Goal: Obtain resource: Download file/media

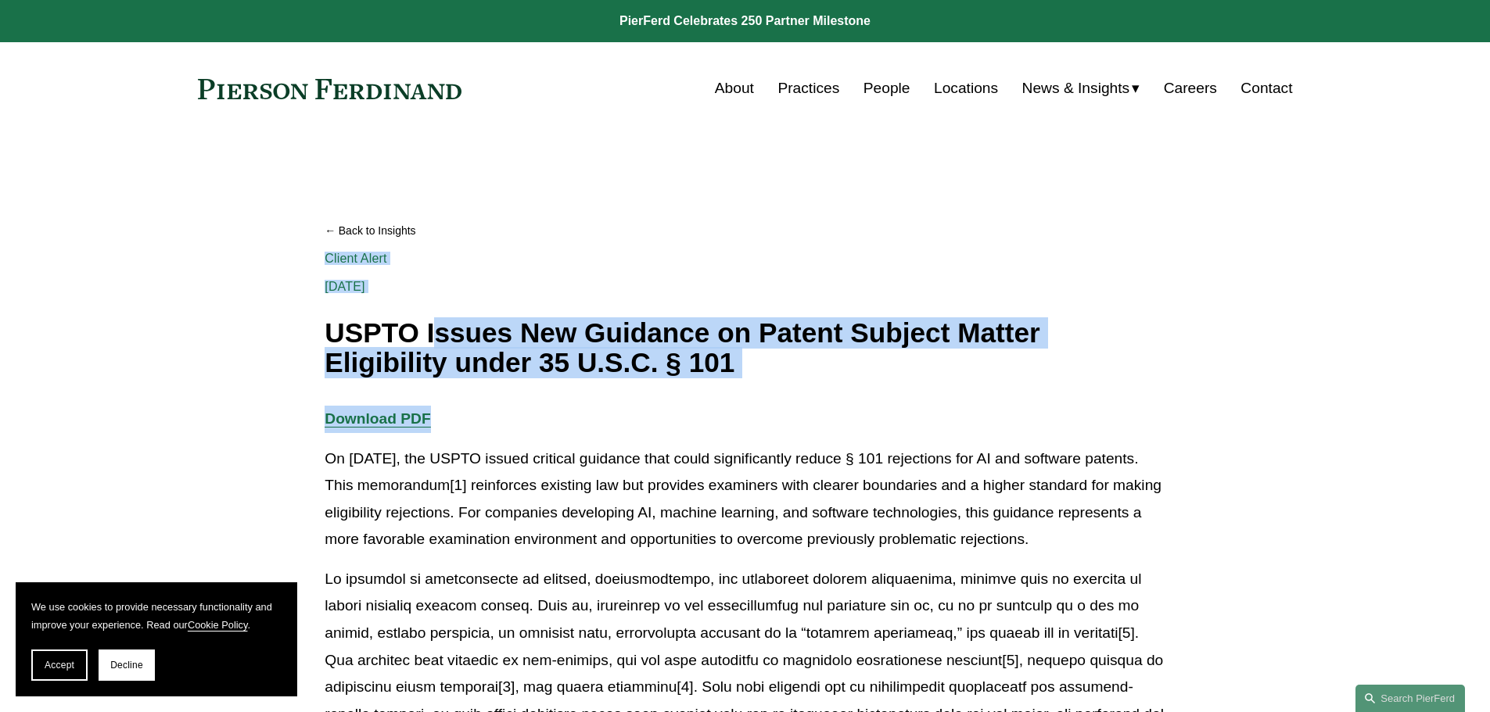
drag, startPoint x: 442, startPoint y: 335, endPoint x: 779, endPoint y: 399, distance: 343.1
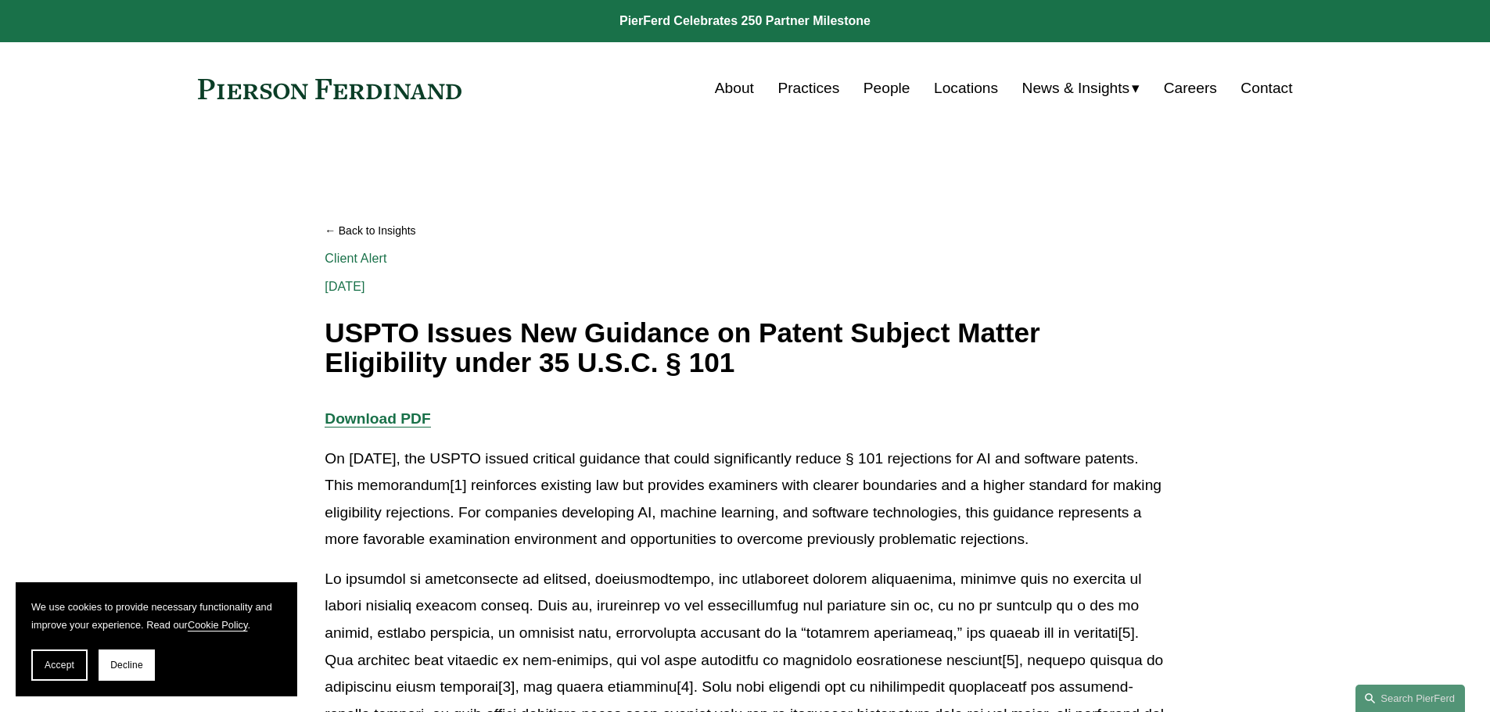
click at [662, 544] on p "On [DATE], the USPTO issued critical guidance that could significantly reduce §…" at bounding box center [744, 500] width 840 height 108
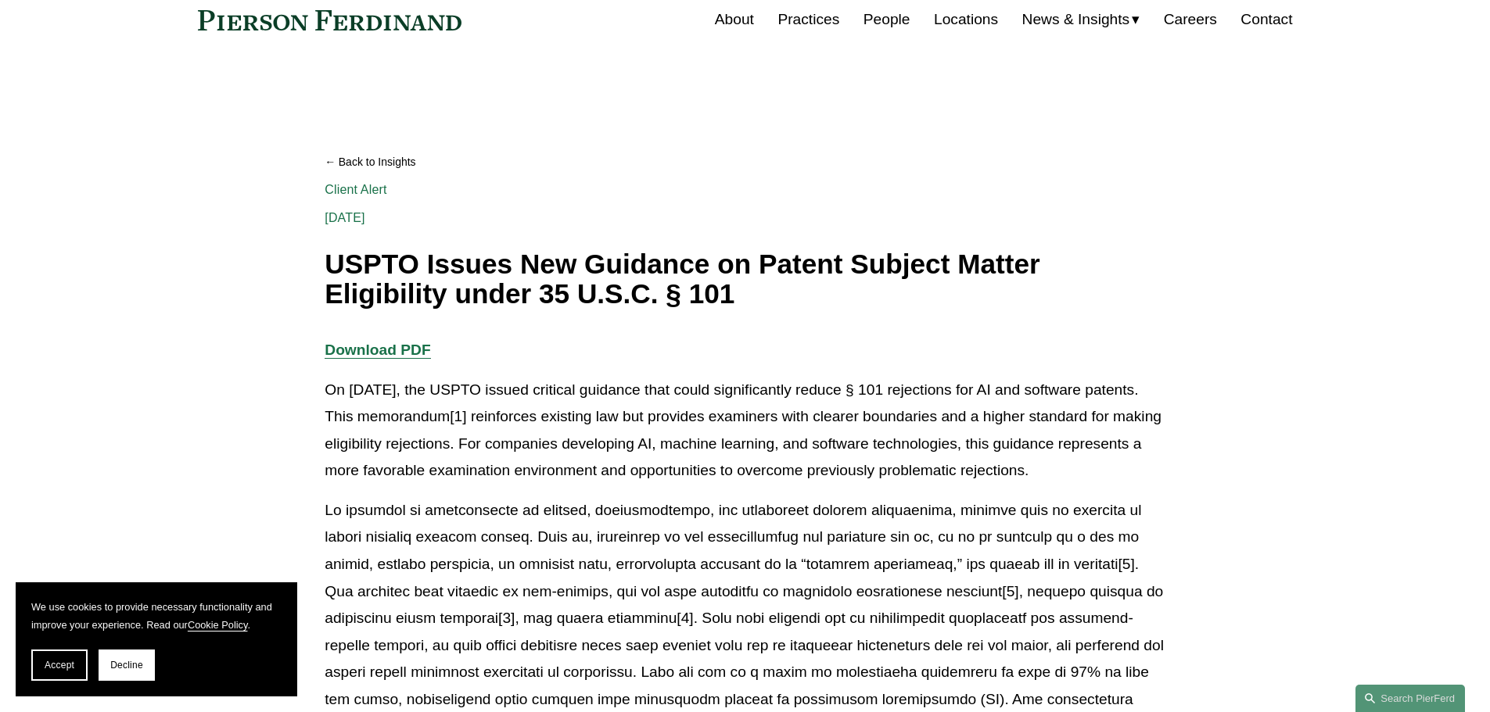
scroll to position [313, 0]
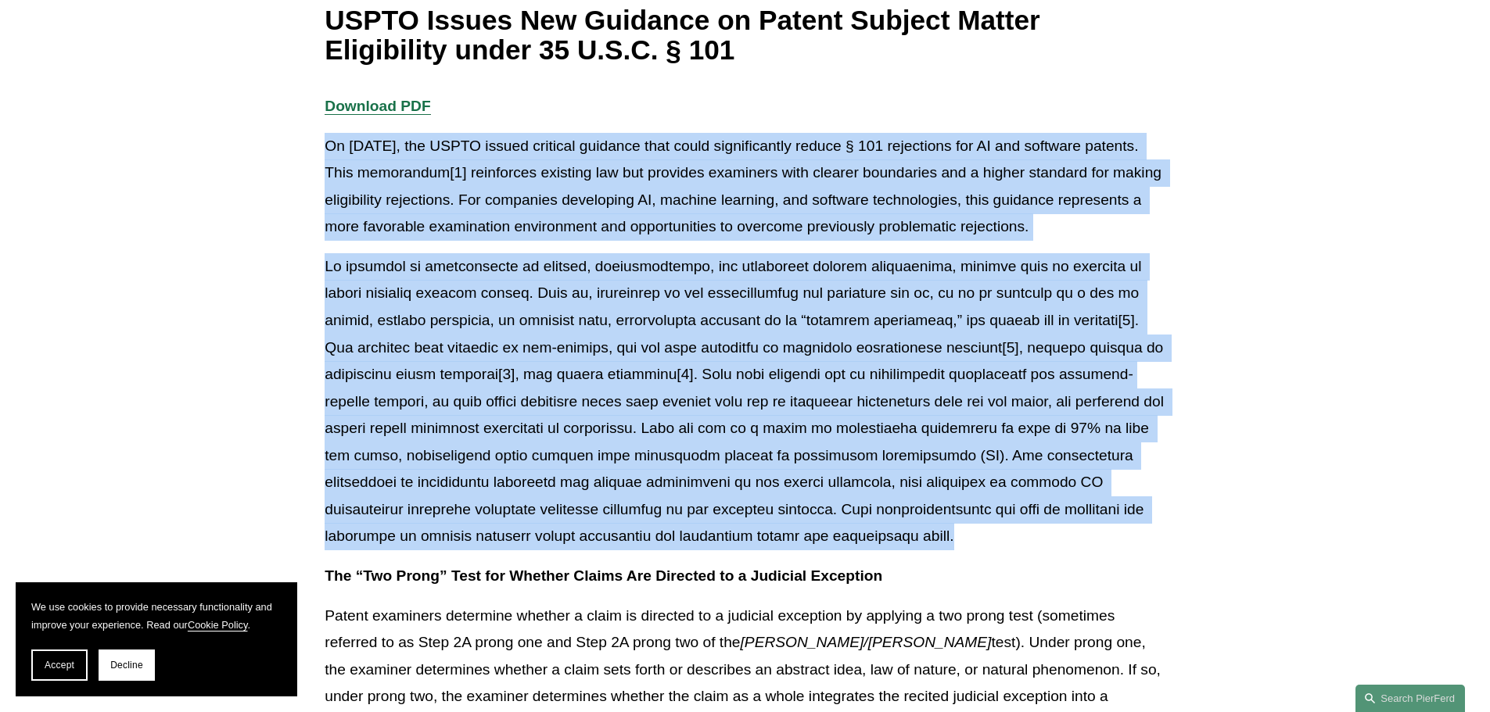
drag, startPoint x: 748, startPoint y: 188, endPoint x: 999, endPoint y: 538, distance: 430.3
click at [999, 538] on p at bounding box center [744, 401] width 840 height 297
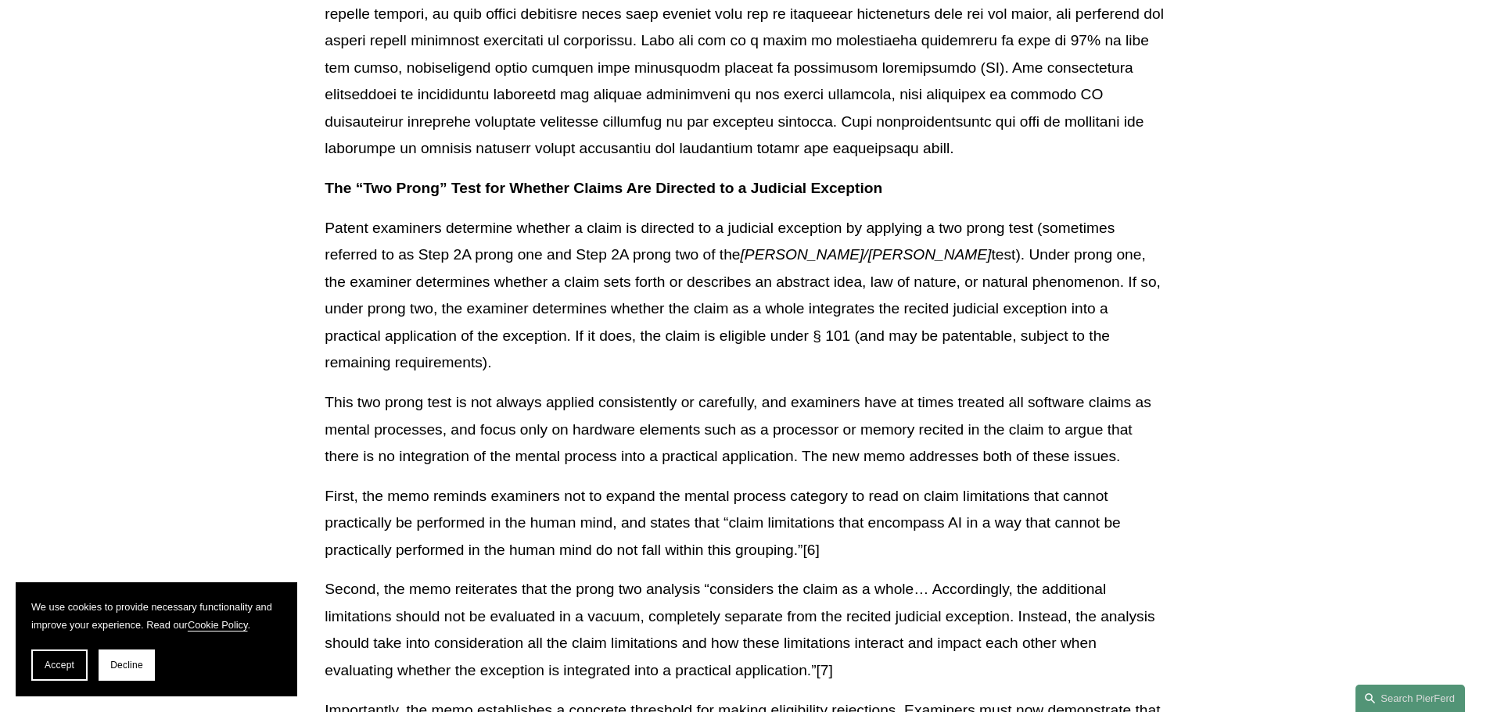
scroll to position [704, 0]
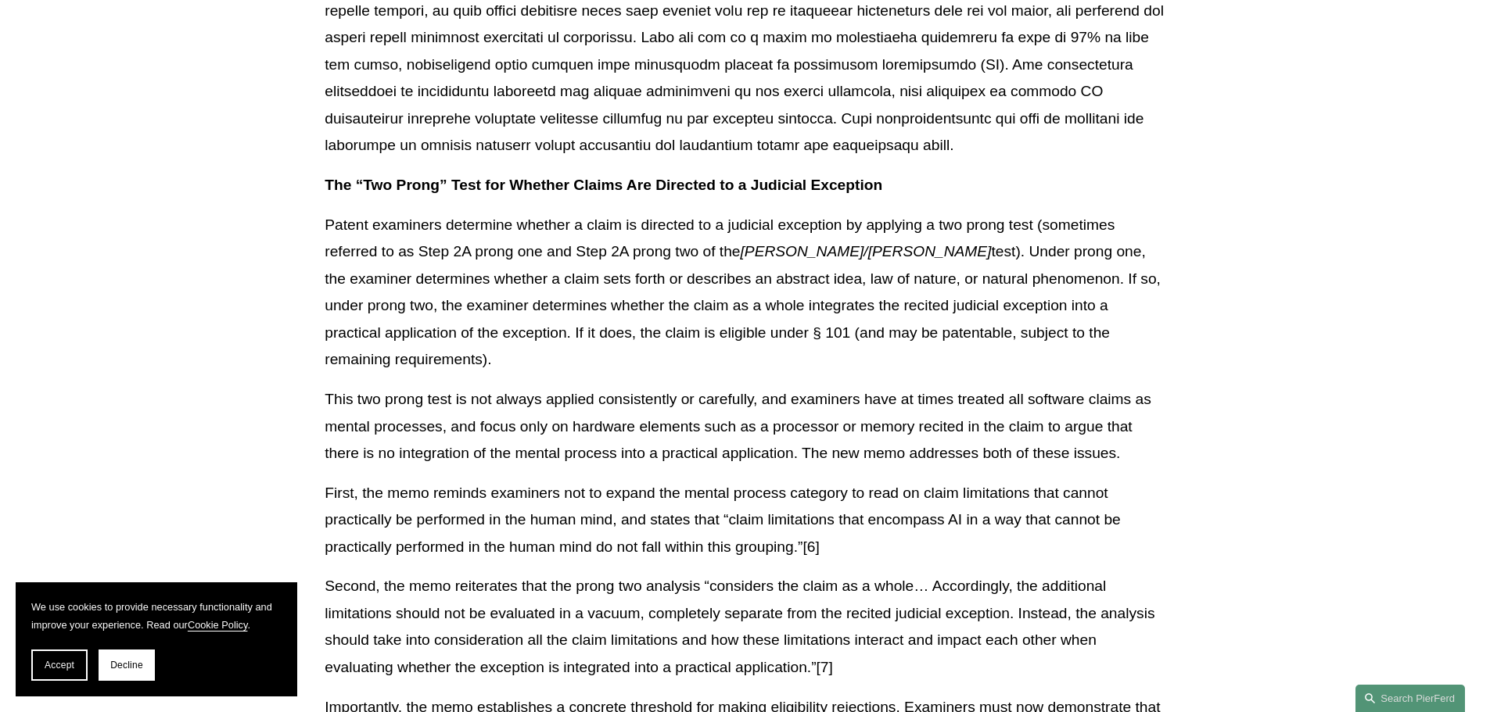
click at [725, 134] on p at bounding box center [744, 10] width 840 height 297
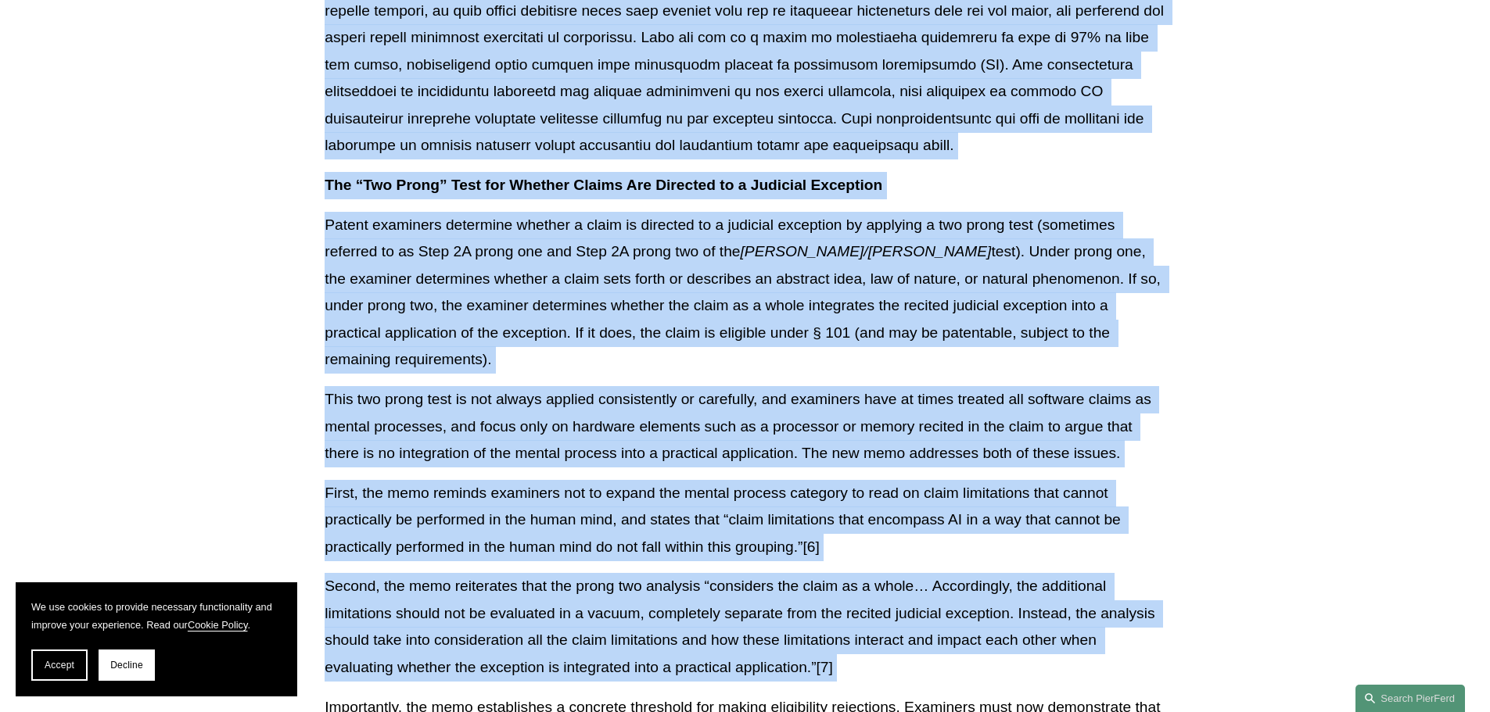
drag, startPoint x: 725, startPoint y: 134, endPoint x: 870, endPoint y: 550, distance: 441.4
click at [870, 573] on p "Second, the memo reiterates that the prong two analysis “considers the claim as…" at bounding box center [744, 627] width 840 height 108
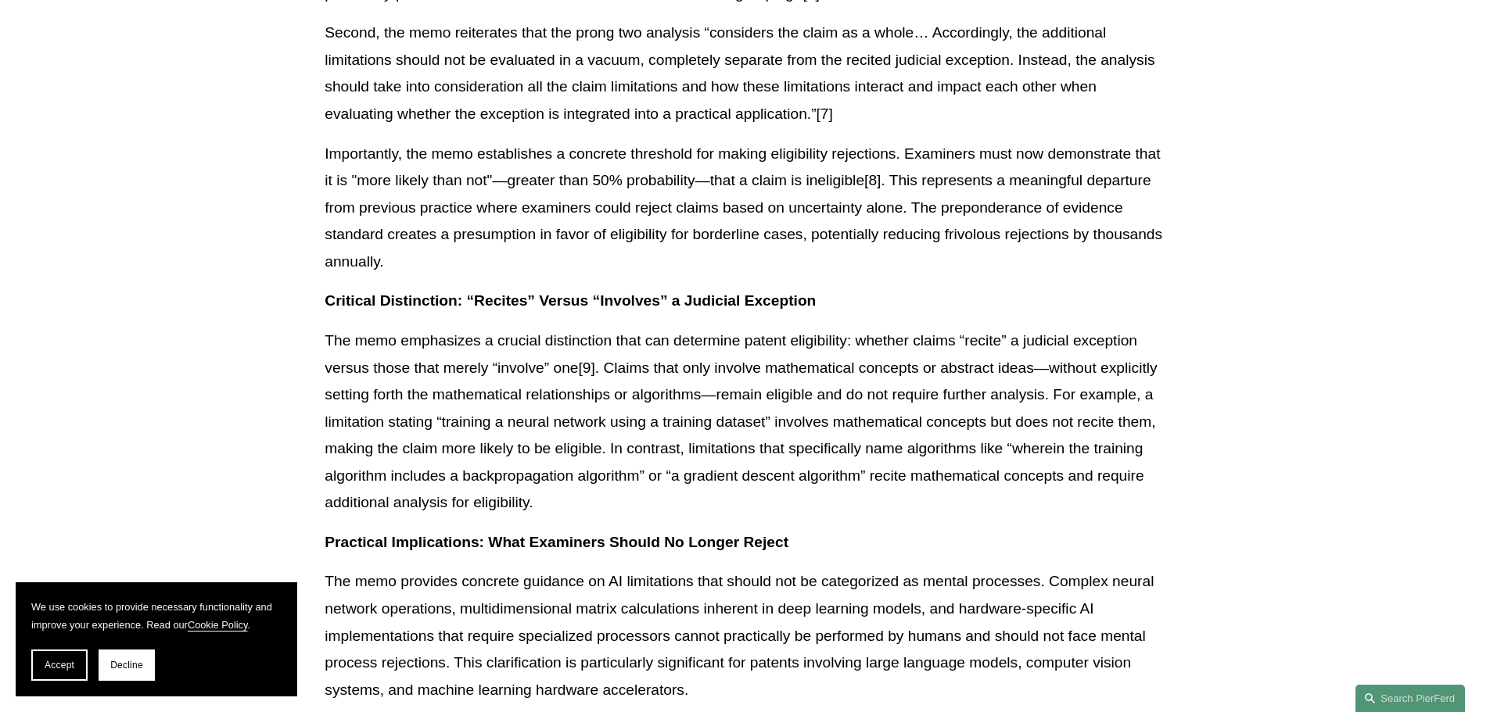
scroll to position [1251, 0]
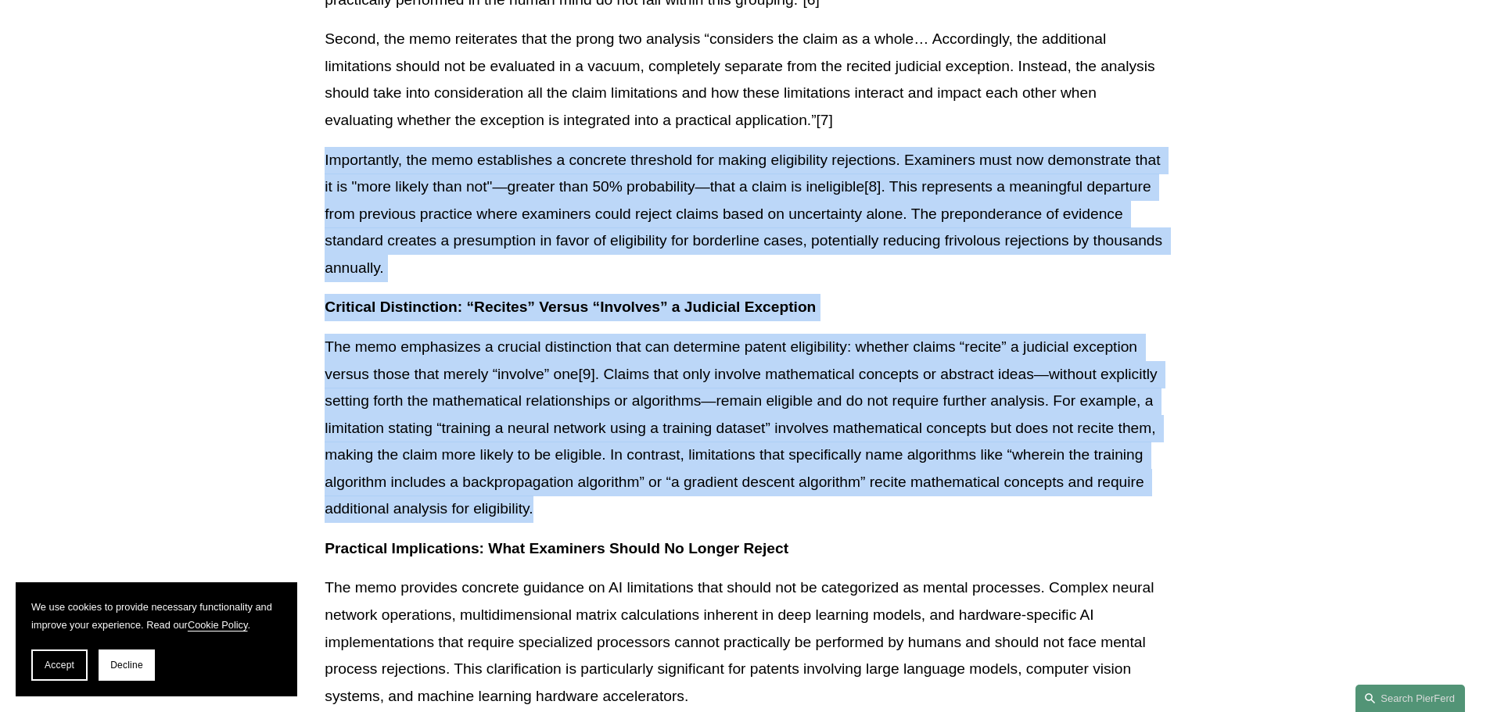
drag, startPoint x: 941, startPoint y: 483, endPoint x: 981, endPoint y: 90, distance: 395.3
click at [981, 90] on div "Download PDF On [DATE], the USPTO issued critical guidance that could significa…" at bounding box center [744, 337] width 840 height 2365
click at [979, 92] on p "Second, the memo reiterates that the prong two analysis “considers the claim as…" at bounding box center [744, 80] width 840 height 108
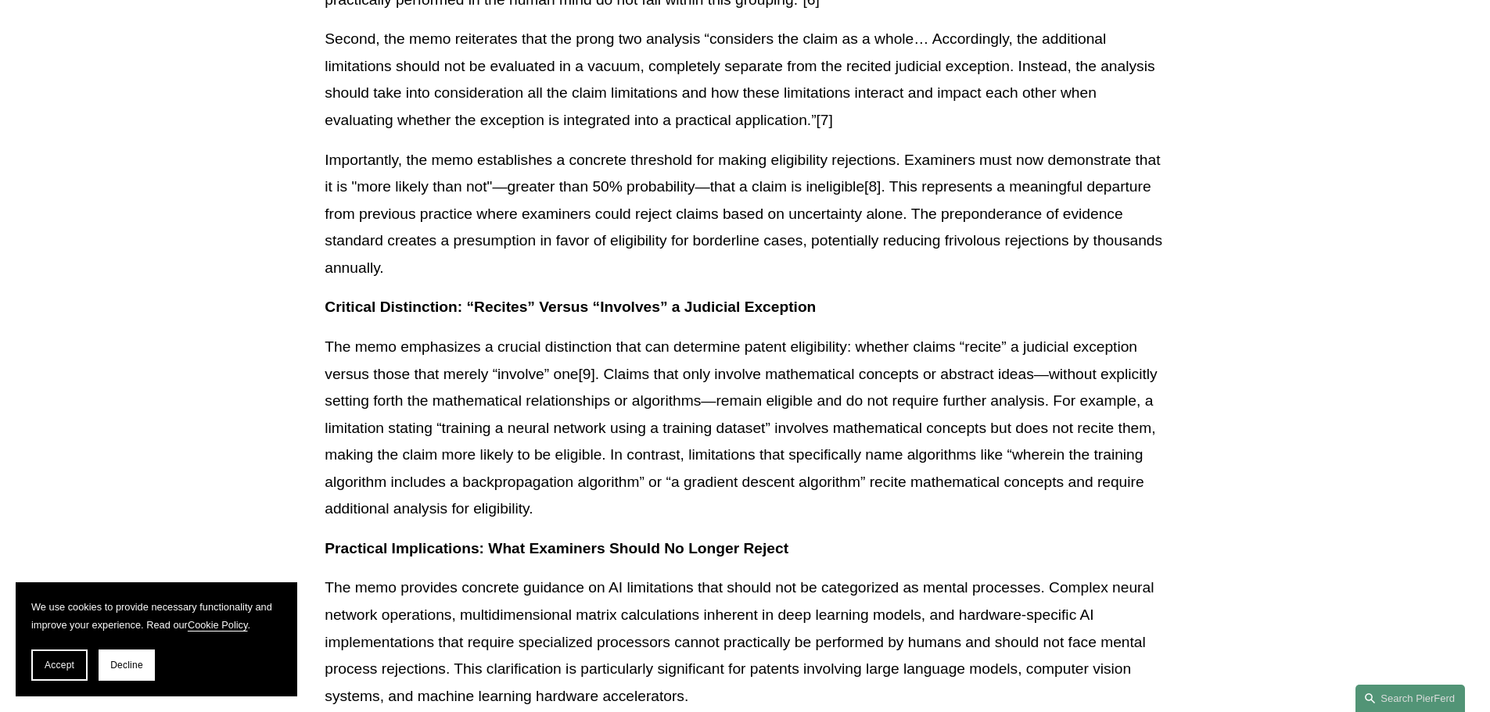
click at [979, 92] on p "Second, the memo reiterates that the prong two analysis “considers the claim as…" at bounding box center [744, 80] width 840 height 108
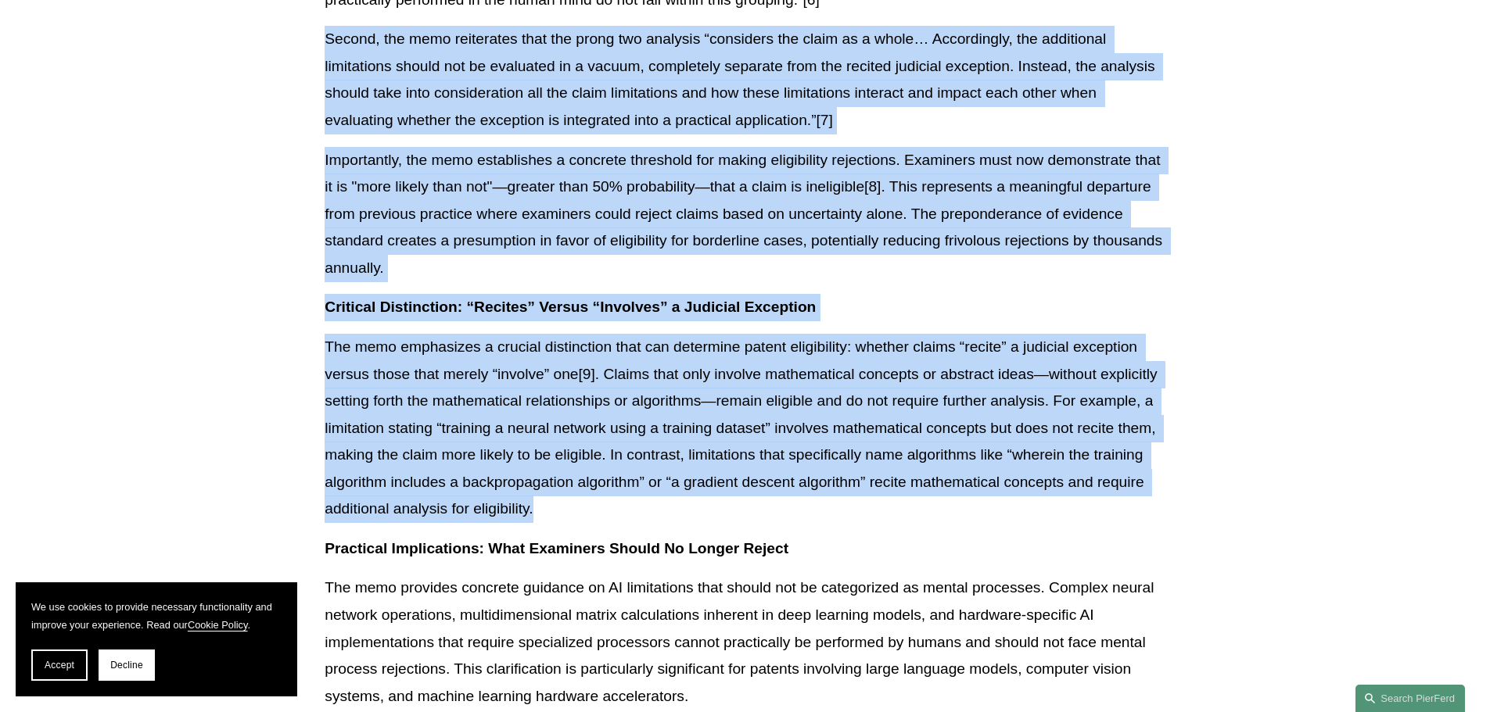
drag, startPoint x: 979, startPoint y: 92, endPoint x: 919, endPoint y: 479, distance: 391.7
click at [919, 479] on div "Download PDF On [DATE], the USPTO issued critical guidance that could significa…" at bounding box center [744, 337] width 840 height 2365
click at [919, 479] on p "The memo emphasizes a crucial distinction that can determine patent eligibility…" at bounding box center [744, 428] width 840 height 189
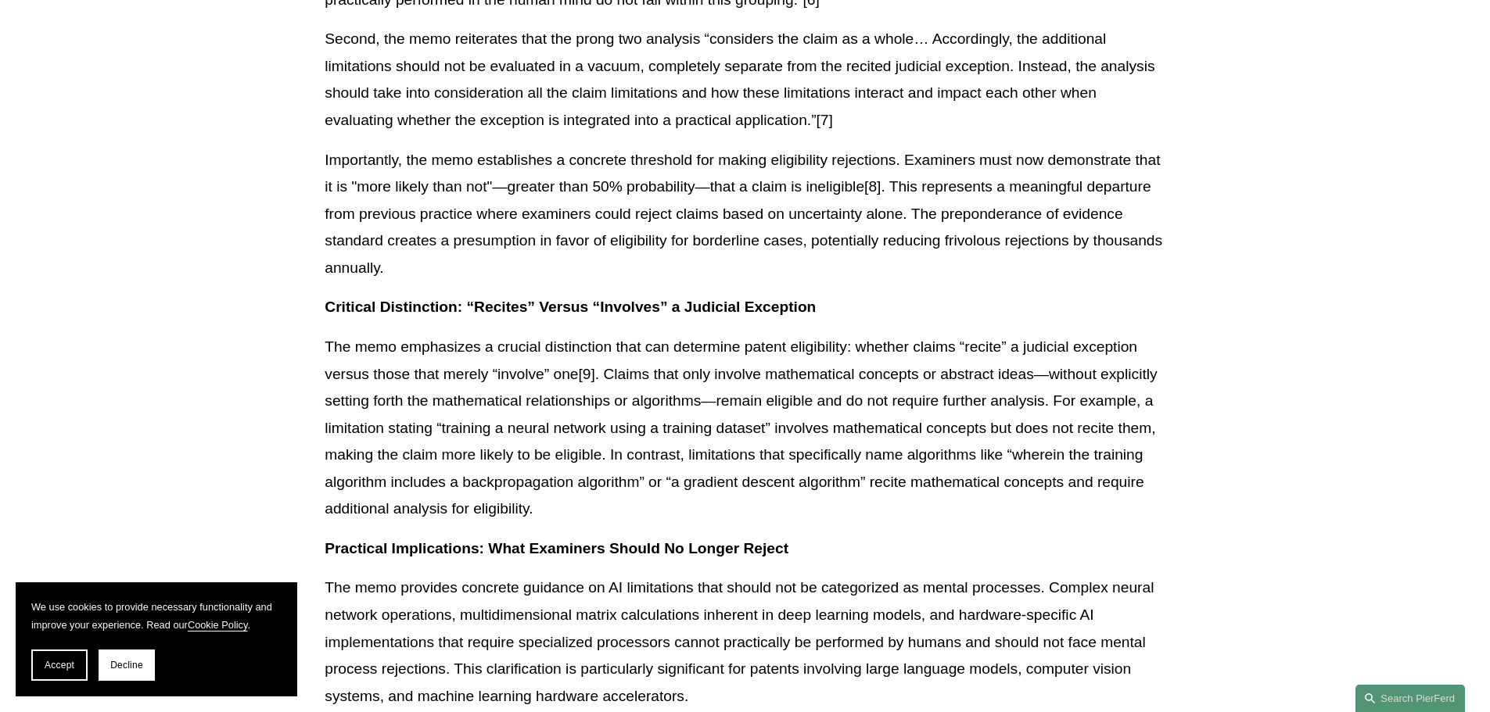
click at [919, 479] on p "The memo emphasizes a crucial distinction that can determine patent eligibility…" at bounding box center [744, 428] width 840 height 189
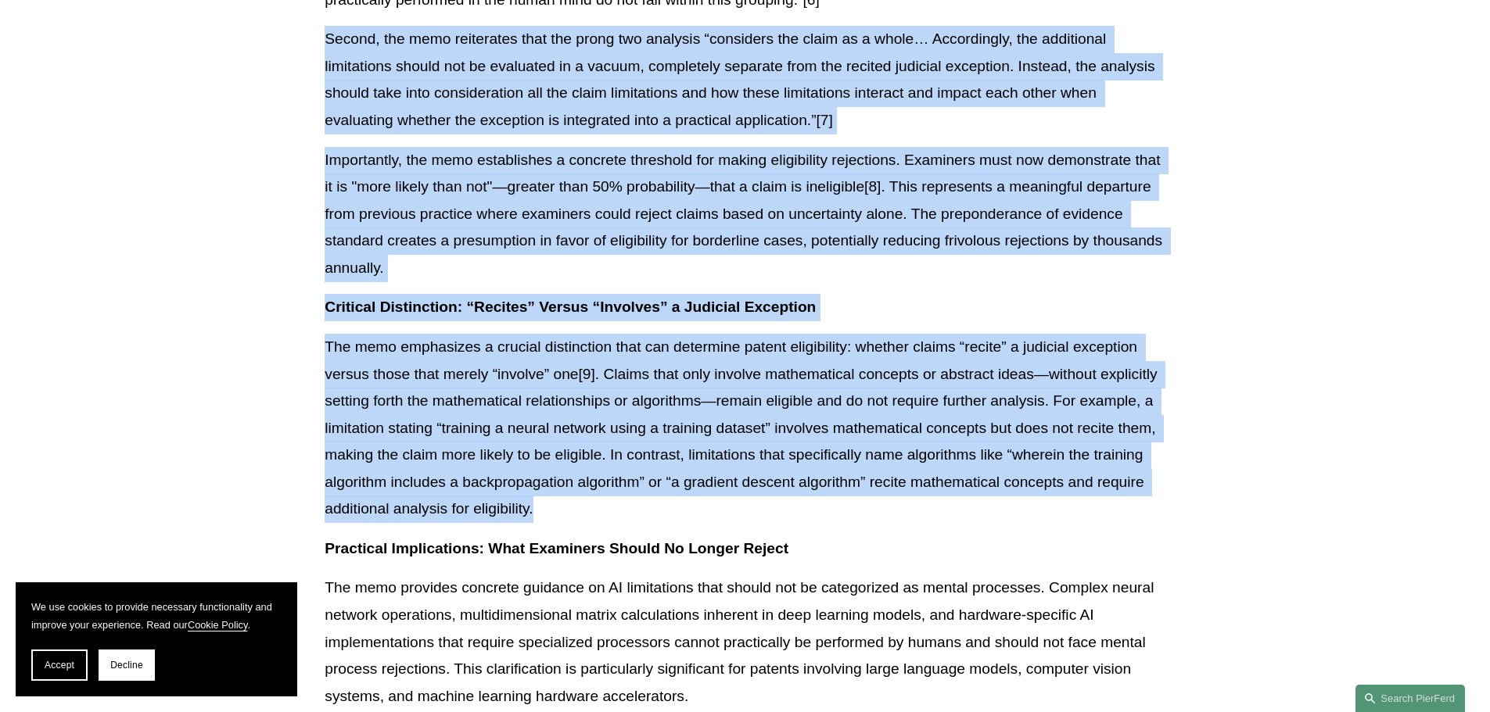
drag, startPoint x: 919, startPoint y: 479, endPoint x: 891, endPoint y: 72, distance: 408.4
click at [891, 72] on div "Download PDF On [DATE], the USPTO issued critical guidance that could significa…" at bounding box center [744, 337] width 840 height 2365
click at [858, 165] on p "Importantly, the memo establishes a concrete threshold for making eligibility r…" at bounding box center [744, 214] width 840 height 135
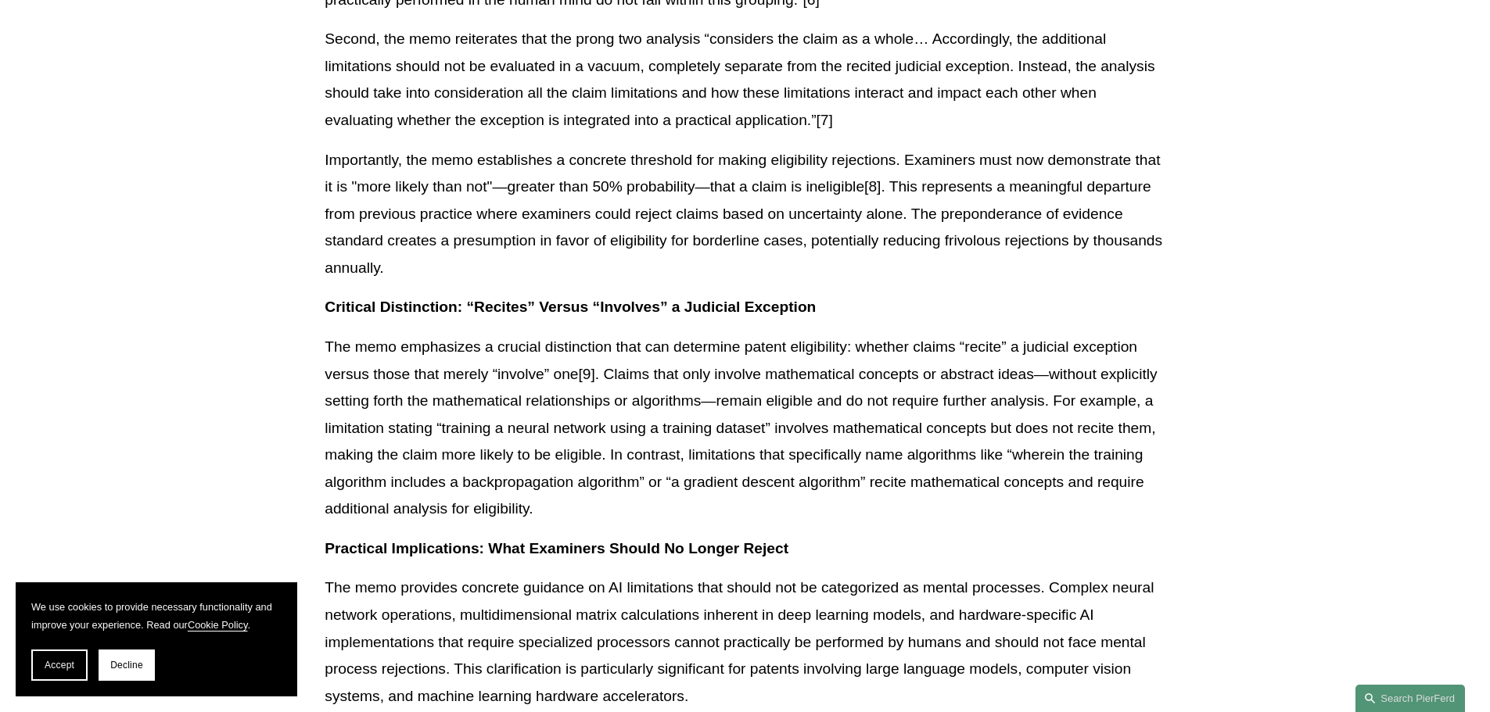
click at [840, 60] on p "Second, the memo reiterates that the prong two analysis “considers the claim as…" at bounding box center [744, 80] width 840 height 108
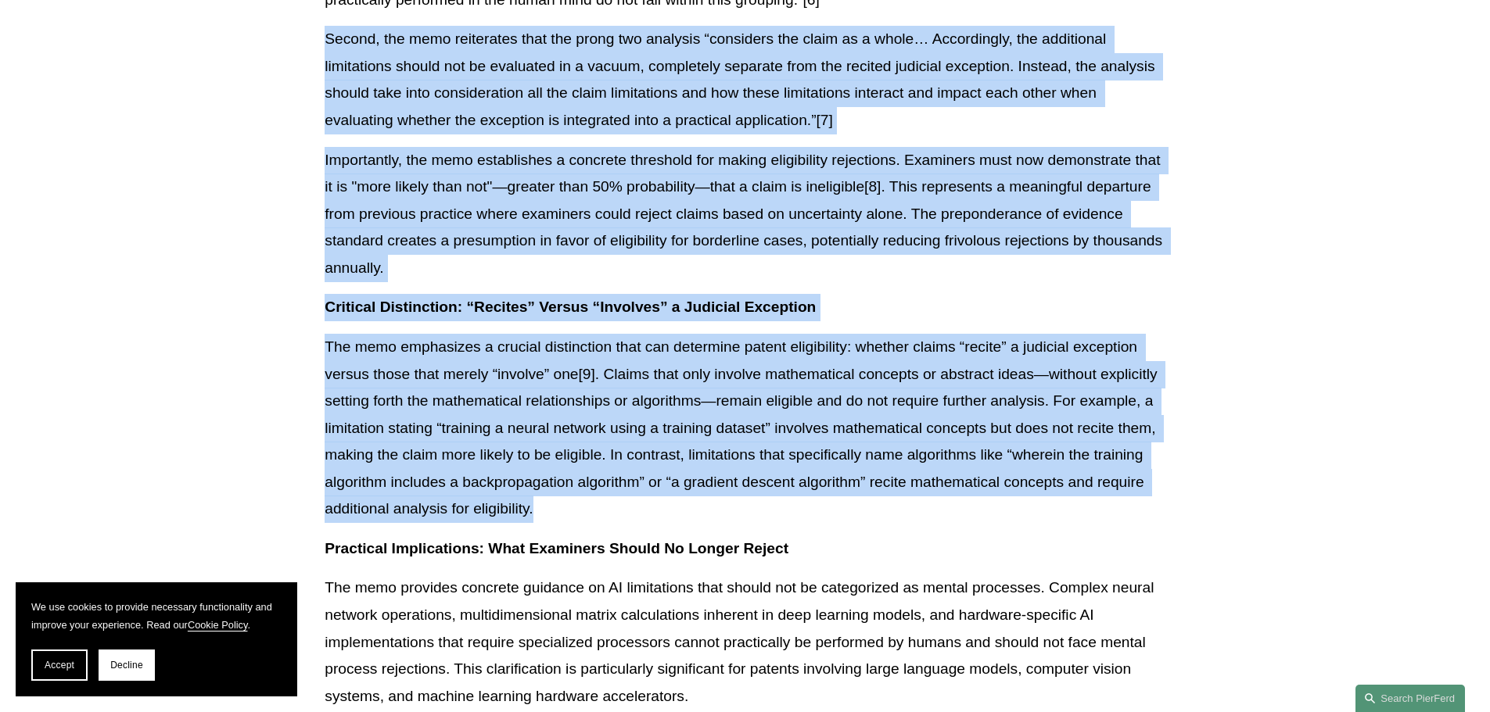
drag, startPoint x: 840, startPoint y: 60, endPoint x: 851, endPoint y: 412, distance: 352.0
click at [851, 412] on div "Download PDF On [DATE], the USPTO issued critical guidance that could significa…" at bounding box center [744, 337] width 840 height 2365
click at [851, 412] on p "The memo emphasizes a crucial distinction that can determine patent eligibility…" at bounding box center [744, 428] width 840 height 189
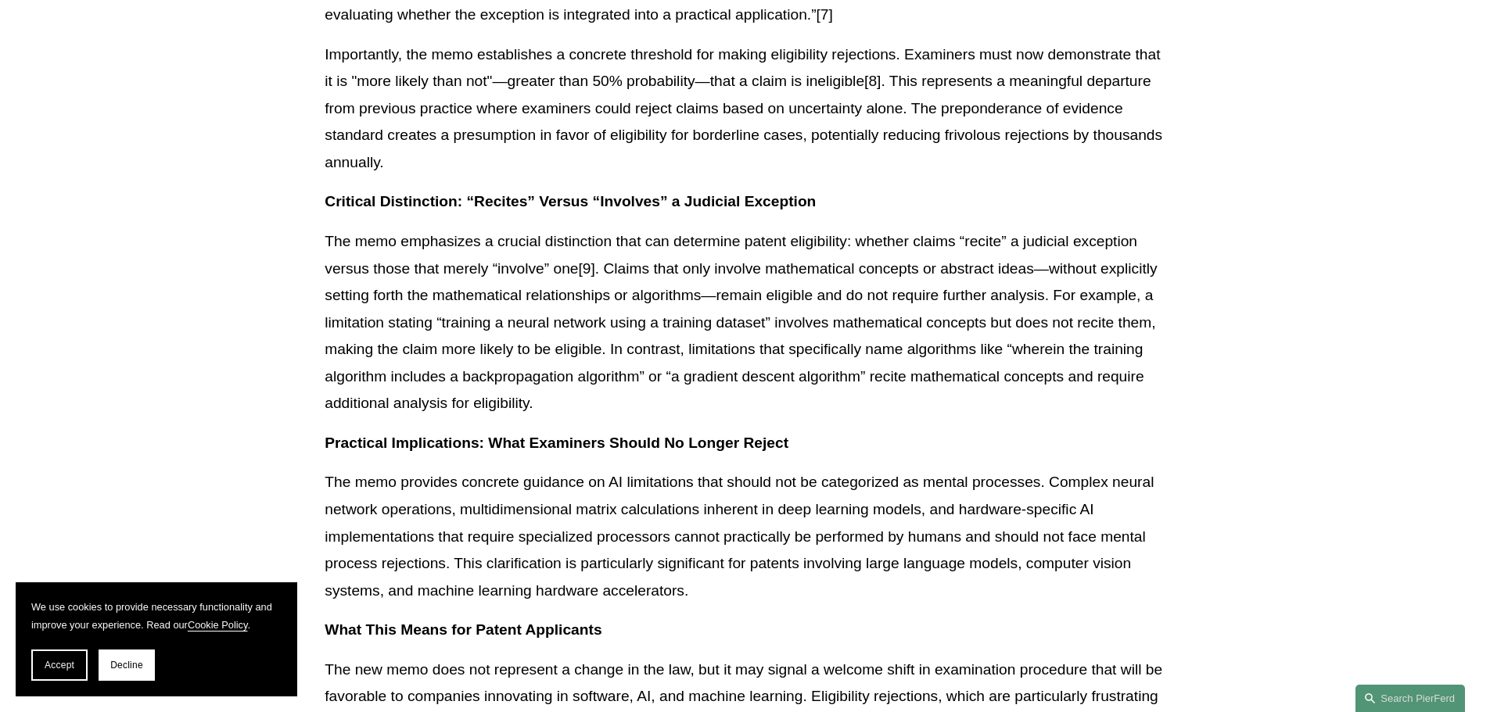
scroll to position [1329, 0]
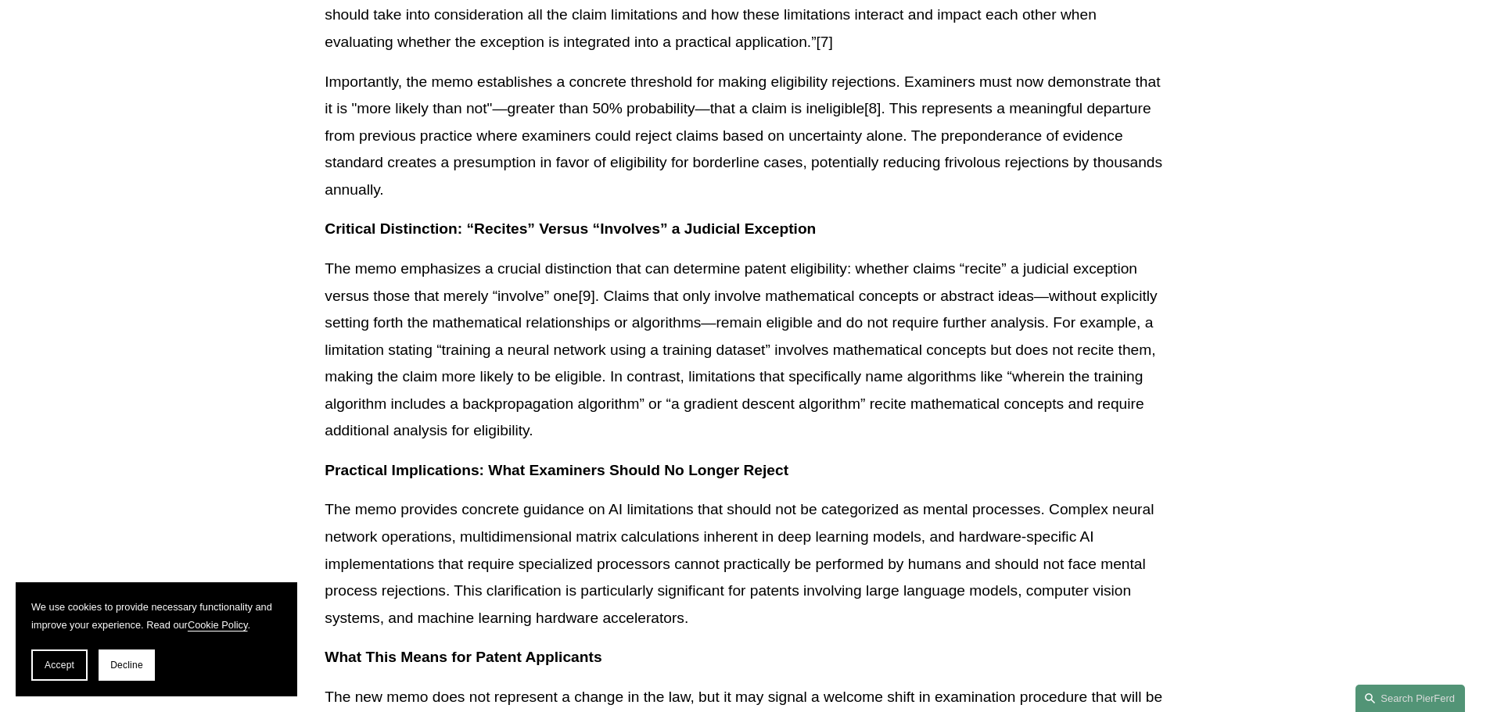
click at [831, 407] on p "The memo emphasizes a crucial distinction that can determine patent eligibility…" at bounding box center [744, 350] width 840 height 189
